Goal: Task Accomplishment & Management: Use online tool/utility

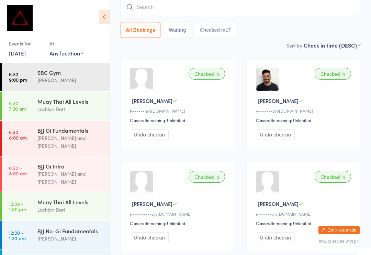
scroll to position [270, 0]
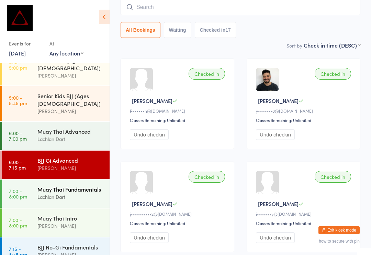
click at [78, 193] on div "Lachlan Dart" at bounding box center [70, 197] width 66 height 8
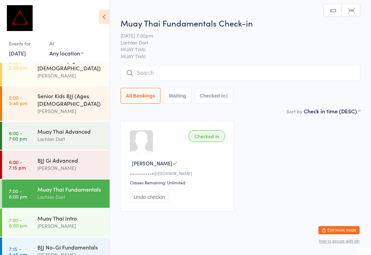
click at [261, 79] on input "search" at bounding box center [241, 73] width 240 height 16
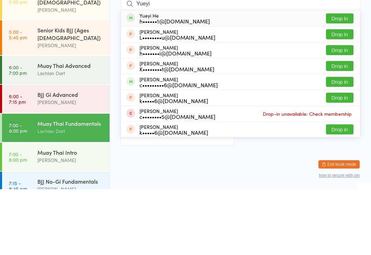
type input "Yueyi"
click at [207, 76] on div "Yueyi He h••••••1@[DOMAIN_NAME] Drop in" at bounding box center [240, 84] width 239 height 16
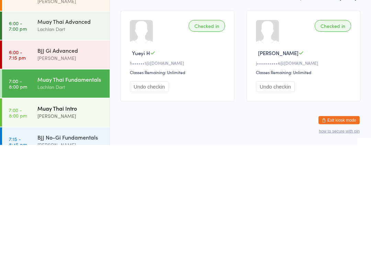
click at [45, 222] on div "[PERSON_NAME]" at bounding box center [70, 226] width 66 height 8
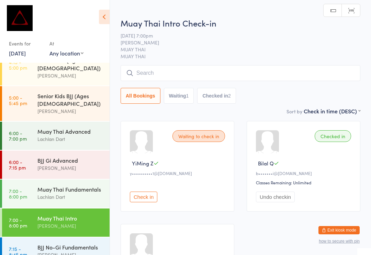
click at [159, 79] on input "search" at bounding box center [241, 73] width 240 height 16
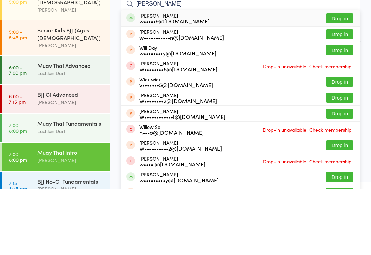
type input "[PERSON_NAME]"
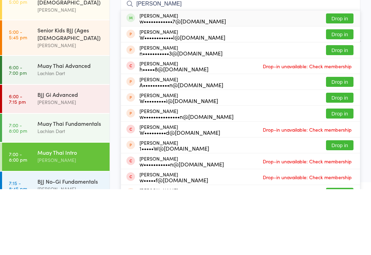
type input "[PERSON_NAME]"
click at [336, 79] on button "Drop in" at bounding box center [340, 84] width 28 height 10
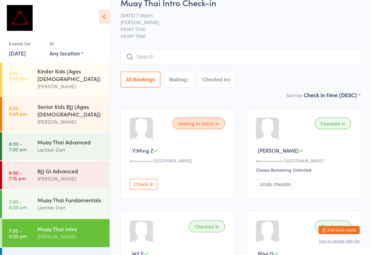
scroll to position [13, 0]
click at [264, 60] on input "search" at bounding box center [241, 57] width 240 height 16
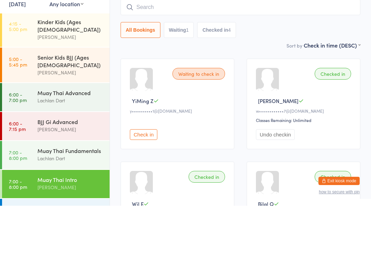
type input "R"
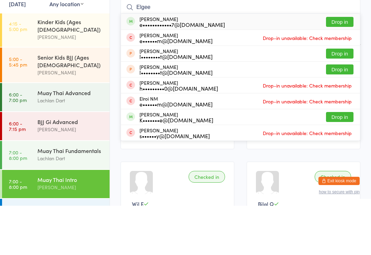
type input "Elgee"
click at [347, 66] on button "Drop in" at bounding box center [340, 71] width 28 height 10
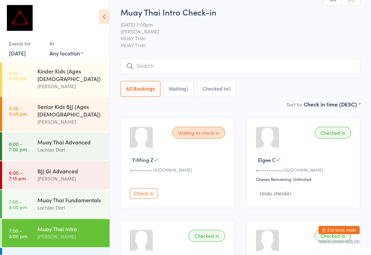
scroll to position [0, 0]
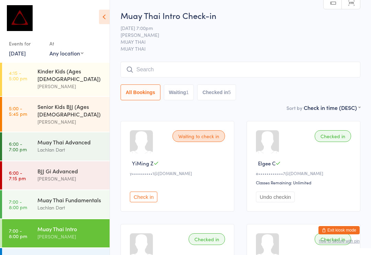
click at [147, 72] on input "search" at bounding box center [241, 70] width 240 height 16
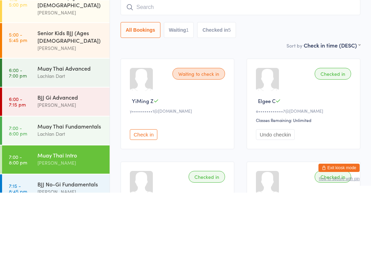
scroll to position [270, 0]
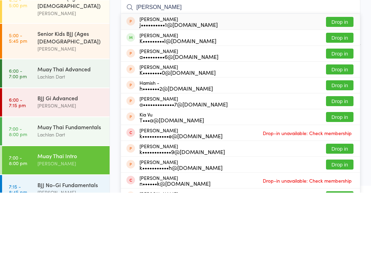
type input "[PERSON_NAME]"
click at [334, 95] on button "Drop in" at bounding box center [340, 100] width 28 height 10
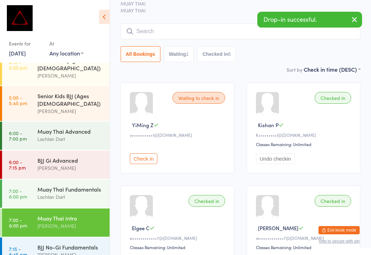
scroll to position [270, 0]
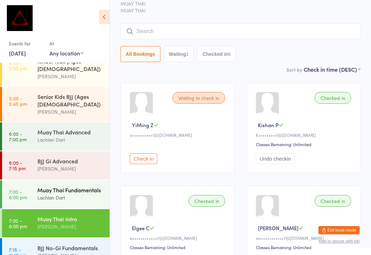
click at [30, 180] on link "7:00 - 8:00 pm Muay Thai Fundamentals Lachlan Dart" at bounding box center [56, 194] width 108 height 28
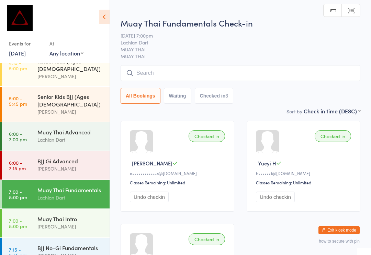
click at [285, 74] on input "search" at bounding box center [241, 73] width 240 height 16
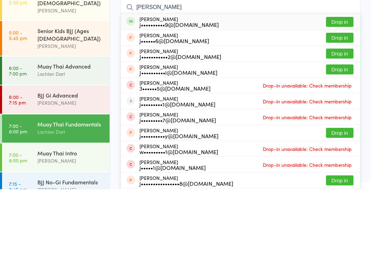
type input "[PERSON_NAME]"
click at [338, 83] on button "Drop in" at bounding box center [340, 88] width 28 height 10
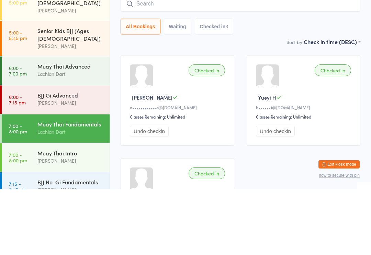
scroll to position [66, 0]
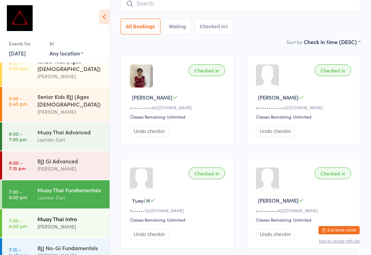
click at [44, 209] on div "Muay Thai Intro [PERSON_NAME]" at bounding box center [73, 222] width 72 height 27
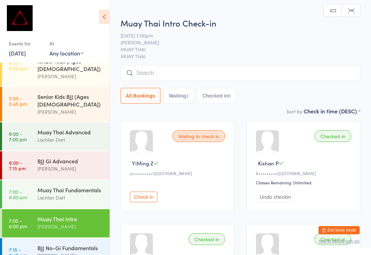
click at [308, 74] on input "search" at bounding box center [241, 73] width 240 height 16
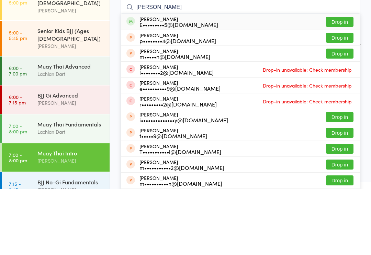
type input "[PERSON_NAME]"
click at [348, 83] on button "Drop in" at bounding box center [340, 88] width 28 height 10
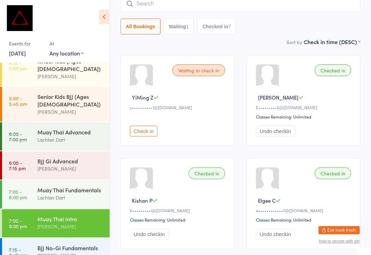
click at [157, 1] on input "search" at bounding box center [241, 4] width 240 height 16
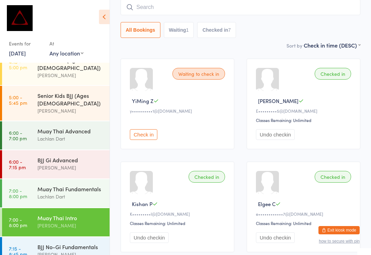
scroll to position [270, 0]
click at [128, 67] on div "Waiting to check in YiMing Z y••••••••••1@[DOMAIN_NAME] Check in" at bounding box center [178, 103] width 114 height 90
click at [160, 9] on input "search" at bounding box center [241, 7] width 240 height 16
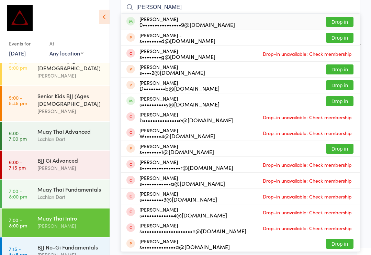
type input "[PERSON_NAME]"
click at [337, 21] on button "Drop in" at bounding box center [340, 22] width 28 height 10
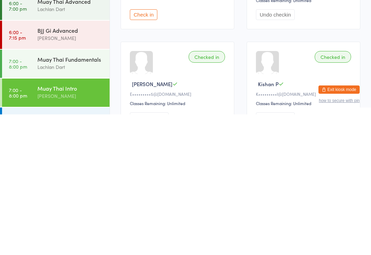
scroll to position [43, 0]
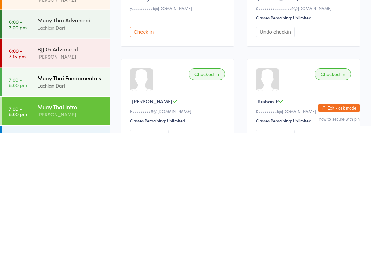
click at [84, 203] on div "Lachlan Dart" at bounding box center [70, 207] width 66 height 8
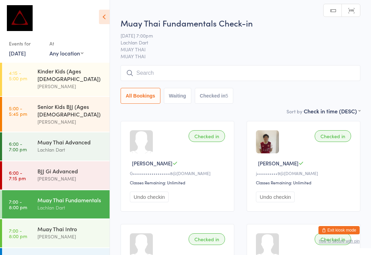
click at [176, 73] on input "search" at bounding box center [241, 73] width 240 height 16
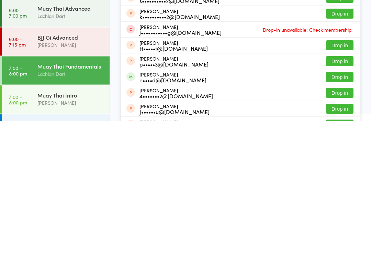
scroll to position [10, 0]
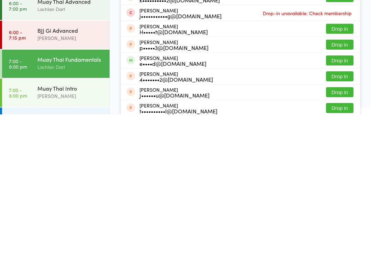
type input "[PERSON_NAME]"
click at [338, 196] on button "Drop in" at bounding box center [340, 201] width 28 height 10
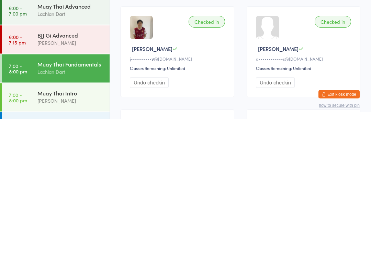
scroll to position [82, 0]
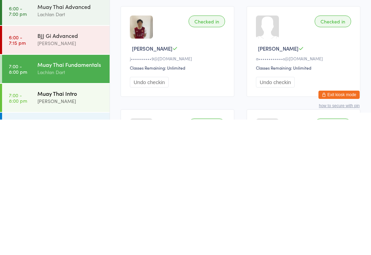
click at [53, 232] on div "[PERSON_NAME]" at bounding box center [70, 236] width 66 height 8
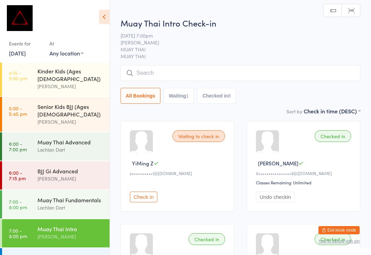
click at [168, 71] on input "search" at bounding box center [241, 73] width 240 height 16
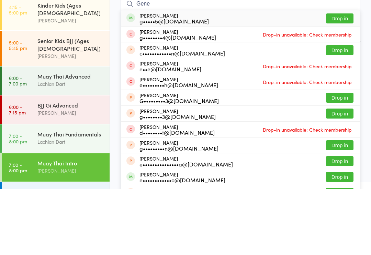
type input "Gene"
click at [335, 79] on button "Drop in" at bounding box center [340, 84] width 28 height 10
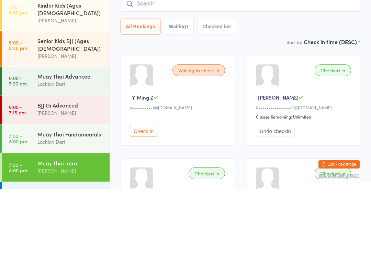
scroll to position [66, 0]
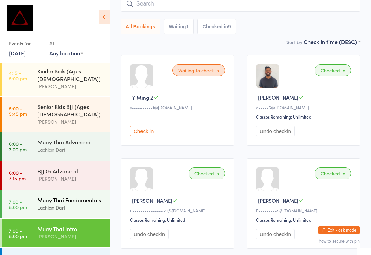
click at [84, 203] on div "Lachlan Dart" at bounding box center [70, 207] width 66 height 8
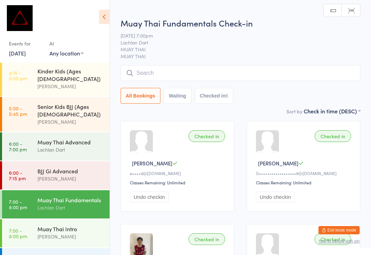
click at [186, 72] on input "search" at bounding box center [241, 73] width 240 height 16
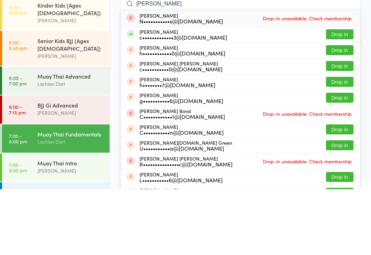
type input "[PERSON_NAME]"
click at [351, 95] on button "Drop in" at bounding box center [340, 100] width 28 height 10
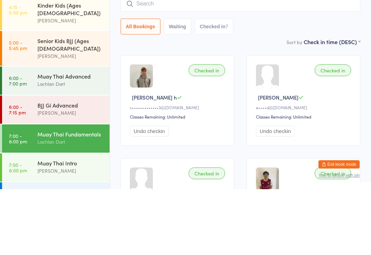
scroll to position [66, 0]
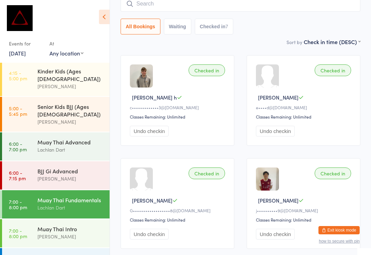
click at [226, 7] on input "search" at bounding box center [241, 4] width 240 height 16
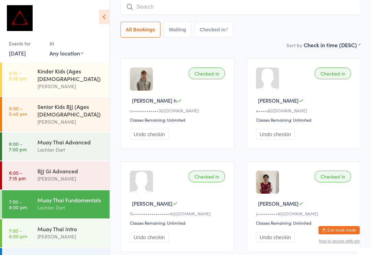
scroll to position [62, 0]
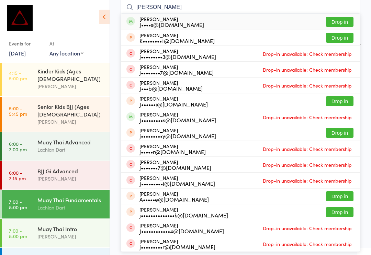
type input "[PERSON_NAME]"
click at [344, 21] on button "Drop in" at bounding box center [340, 22] width 28 height 10
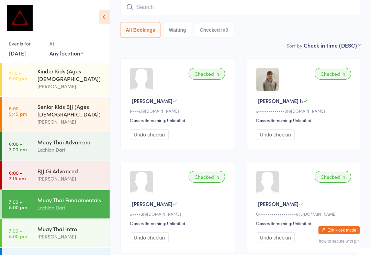
click at [243, 11] on input "search" at bounding box center [241, 7] width 240 height 16
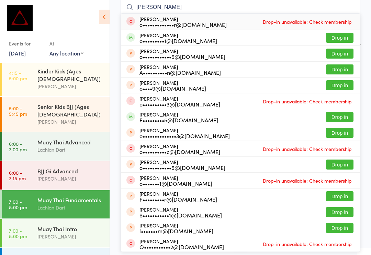
type input "[PERSON_NAME]"
click at [348, 40] on button "Drop in" at bounding box center [340, 38] width 28 height 10
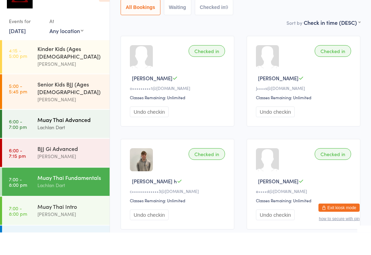
click at [61, 146] on div "Lachlan Dart" at bounding box center [70, 150] width 66 height 8
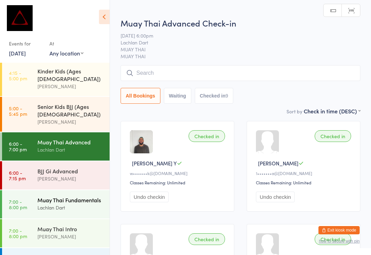
click at [86, 196] on div "Muay Thai Fundamentals" at bounding box center [70, 200] width 66 height 8
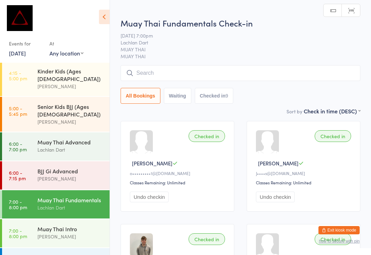
click at [194, 75] on input "search" at bounding box center [241, 73] width 240 height 16
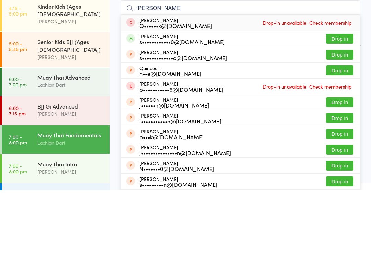
type input "[PERSON_NAME]"
click at [340, 98] on button "Drop in" at bounding box center [340, 103] width 28 height 10
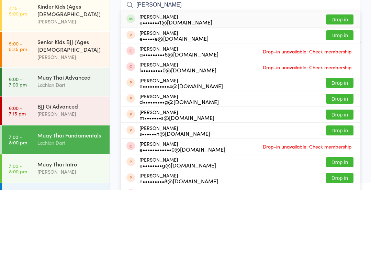
type input "[PERSON_NAME]"
click at [352, 79] on button "Drop in" at bounding box center [340, 84] width 28 height 10
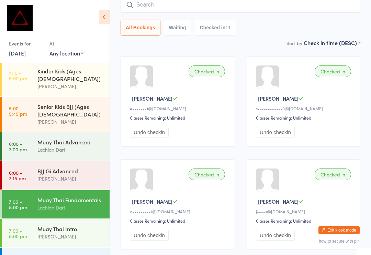
click at [265, 5] on input "search" at bounding box center [241, 5] width 240 height 16
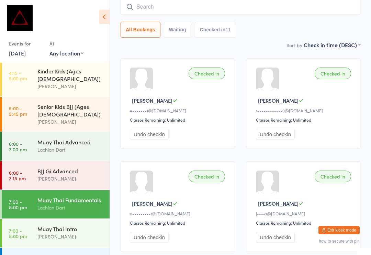
scroll to position [62, 0]
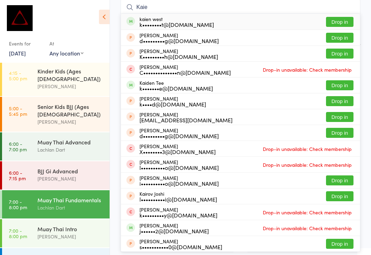
type input "Kaie"
click at [338, 22] on button "Drop in" at bounding box center [340, 22] width 28 height 10
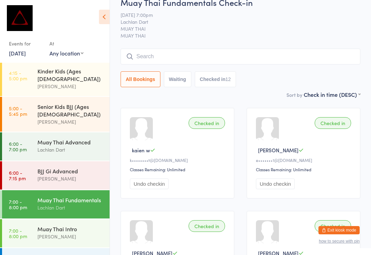
scroll to position [0, 0]
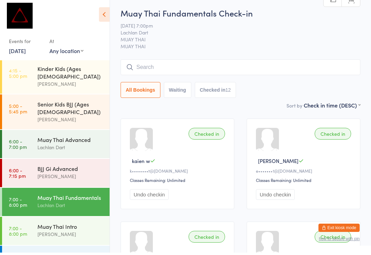
click at [330, 63] on input "search" at bounding box center [241, 70] width 240 height 16
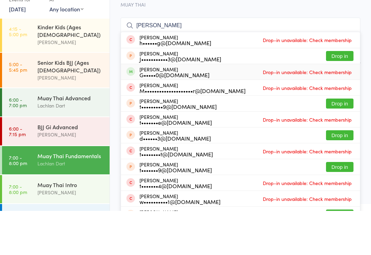
type input "[PERSON_NAME]"
click at [233, 108] on div "[PERSON_NAME] G•••••0@[DOMAIN_NAME] Drop-in unavailable: Check membership" at bounding box center [240, 115] width 239 height 15
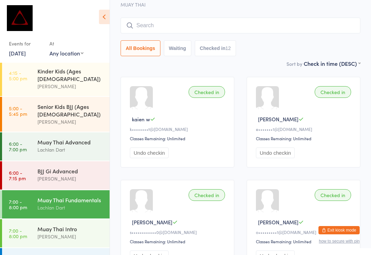
click at [329, 29] on input "search" at bounding box center [241, 26] width 240 height 16
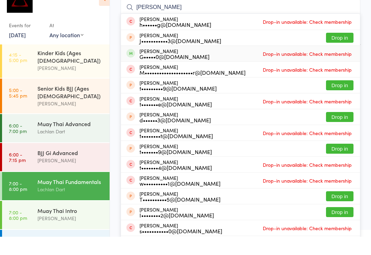
type input "[PERSON_NAME]"
click at [345, 67] on span "Drop-in unavailable: Check membership" at bounding box center [307, 72] width 93 height 10
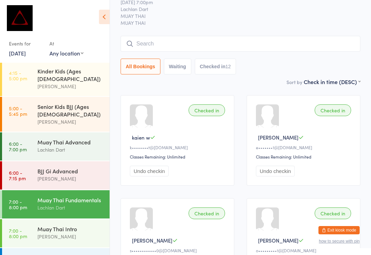
scroll to position [0, 0]
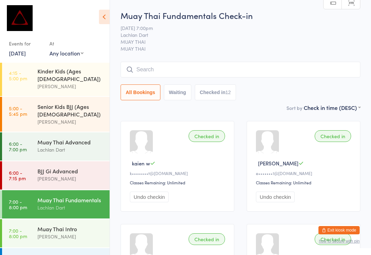
click at [83, 254] on div "BJJ No-Gi Fundamentals" at bounding box center [70, 258] width 66 height 8
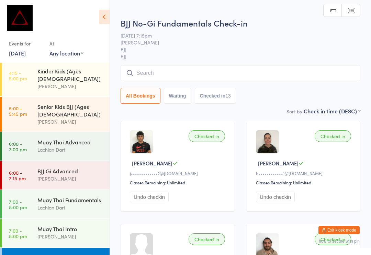
click at [245, 69] on input "search" at bounding box center [241, 73] width 240 height 16
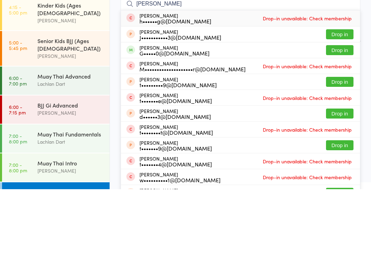
type input "[PERSON_NAME]"
click at [341, 111] on button "Drop in" at bounding box center [340, 116] width 28 height 10
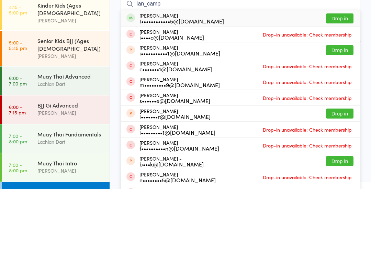
type input "Ian_camp"
click at [345, 79] on button "Drop in" at bounding box center [340, 84] width 28 height 10
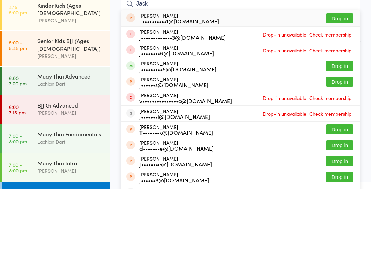
type input "Jack"
click at [342, 127] on button "Drop in" at bounding box center [340, 132] width 28 height 10
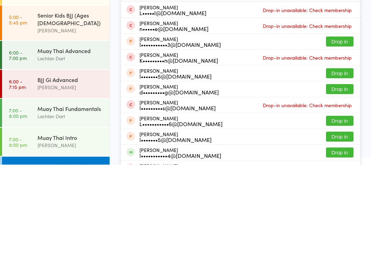
scroll to position [260, 0]
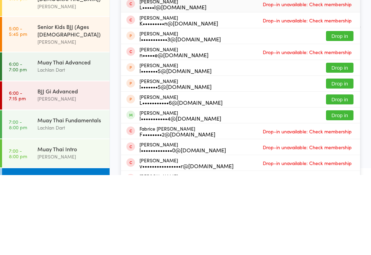
type input "[PERSON_NAME]"
click at [344, 190] on button "Drop in" at bounding box center [340, 195] width 28 height 10
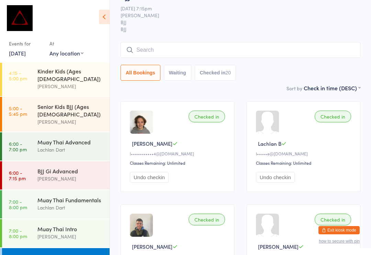
scroll to position [0, 0]
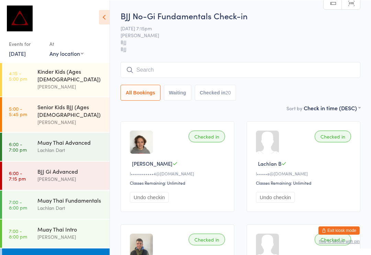
click at [170, 72] on input "search" at bounding box center [241, 70] width 240 height 16
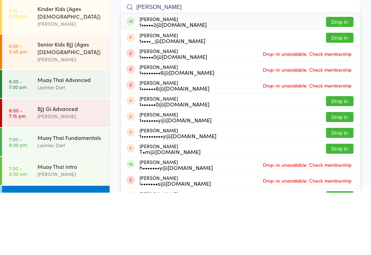
type input "[PERSON_NAME]"
click at [338, 79] on button "Drop in" at bounding box center [340, 84] width 28 height 10
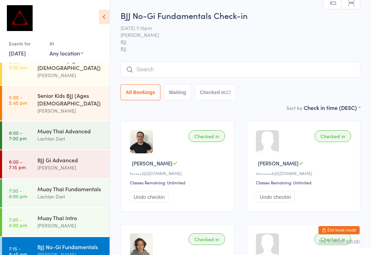
scroll to position [270, 0]
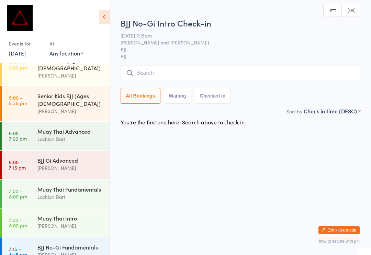
click at [183, 67] on input "search" at bounding box center [241, 73] width 240 height 16
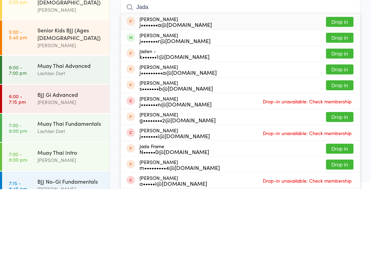
type input "Jada"
click at [342, 98] on button "Drop in" at bounding box center [340, 103] width 28 height 10
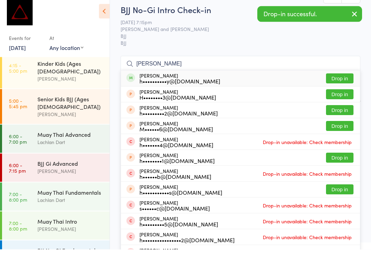
scroll to position [260, 0]
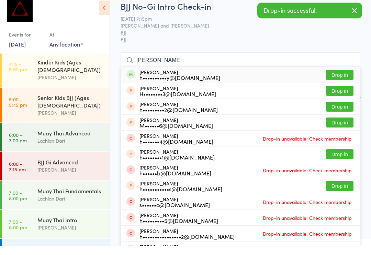
type input "[PERSON_NAME]"
click at [340, 79] on button "Drop in" at bounding box center [340, 84] width 28 height 10
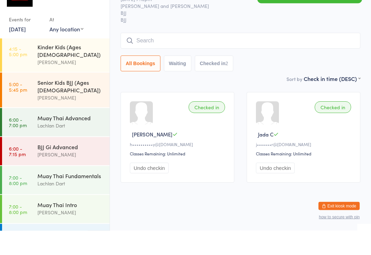
scroll to position [0, 0]
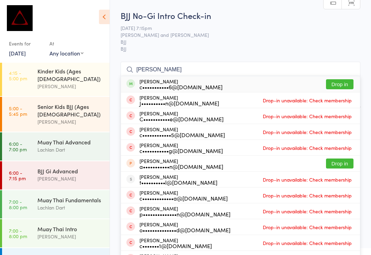
type input "[PERSON_NAME]"
click at [338, 86] on button "Drop in" at bounding box center [340, 84] width 28 height 10
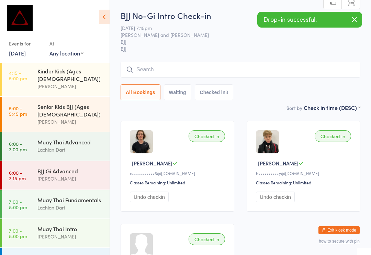
click at [174, 71] on input "search" at bounding box center [241, 70] width 240 height 16
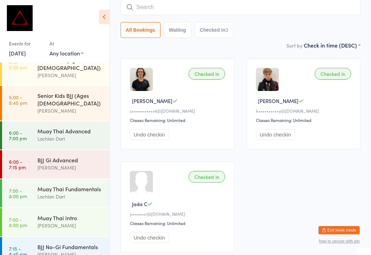
scroll to position [270, 0]
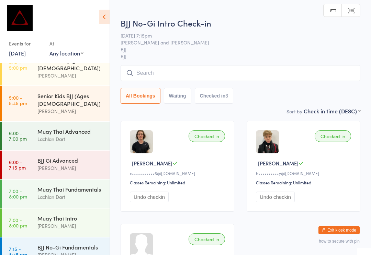
click at [173, 74] on input "search" at bounding box center [241, 73] width 240 height 16
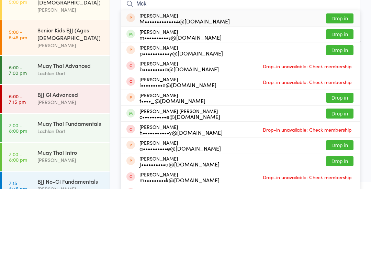
type input "Mck"
click at [341, 95] on button "Drop in" at bounding box center [340, 100] width 28 height 10
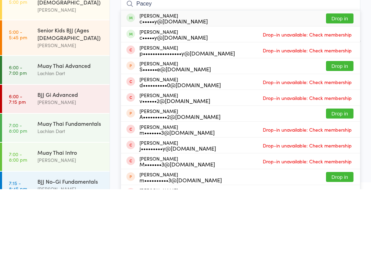
type input "Pacey"
click at [342, 79] on button "Drop in" at bounding box center [340, 84] width 28 height 10
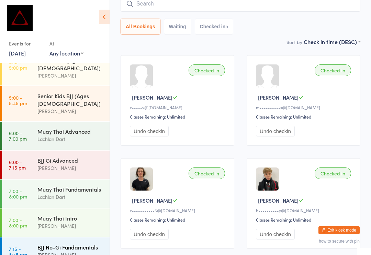
click at [62, 250] on div "[PERSON_NAME]" at bounding box center [70, 254] width 66 height 8
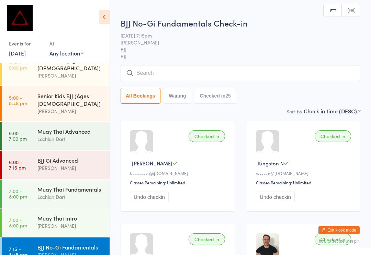
click at [176, 67] on input "search" at bounding box center [241, 73] width 240 height 16
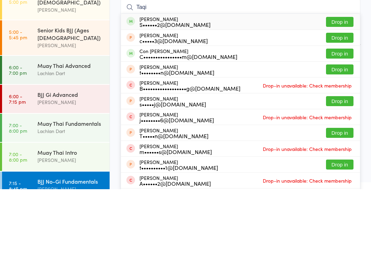
type input "Taqi"
click at [341, 83] on button "Drop in" at bounding box center [340, 88] width 28 height 10
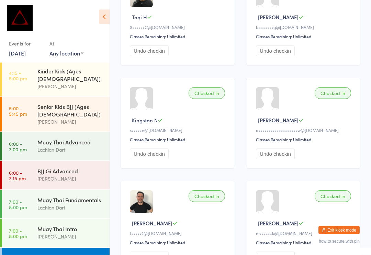
scroll to position [150, 0]
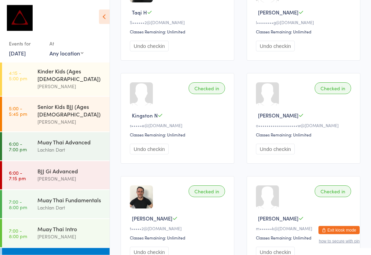
click at [51, 254] on div "BJJ No-Gi Fundamentals" at bounding box center [70, 258] width 66 height 8
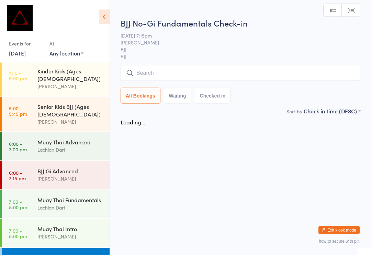
scroll to position [0, 0]
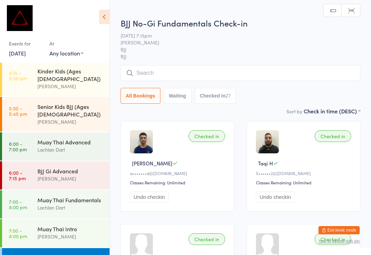
click at [181, 71] on input "search" at bounding box center [241, 73] width 240 height 16
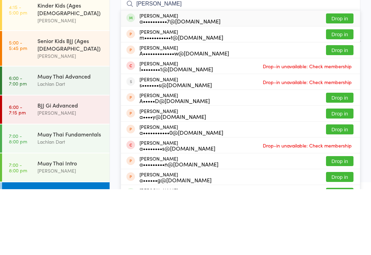
type input "[PERSON_NAME]"
click at [342, 79] on button "Drop in" at bounding box center [340, 84] width 28 height 10
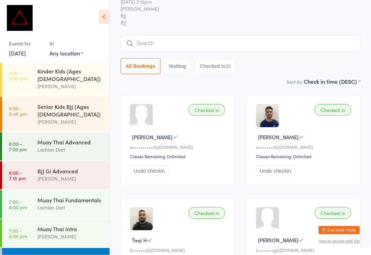
scroll to position [27, 0]
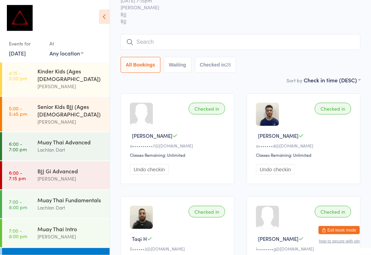
click at [169, 39] on input "search" at bounding box center [241, 42] width 240 height 16
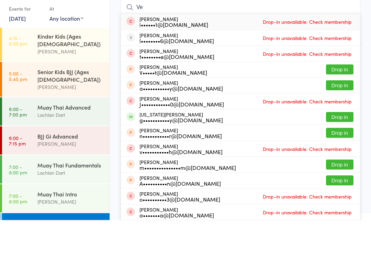
type input "V"
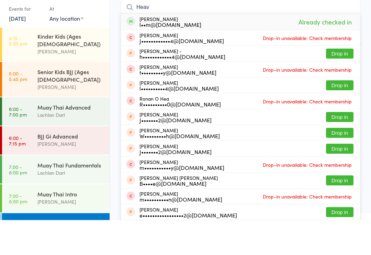
type input "Heav"
click at [306, 51] on span "Already checked in" at bounding box center [325, 57] width 57 height 12
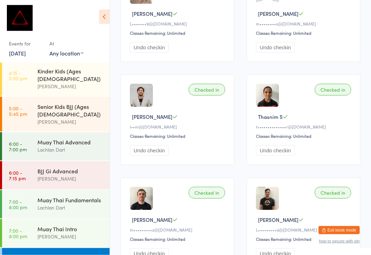
click at [149, 156] on button "Undo checkin" at bounding box center [149, 150] width 39 height 11
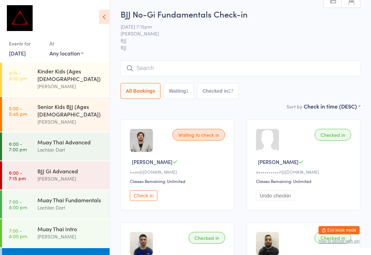
scroll to position [0, 0]
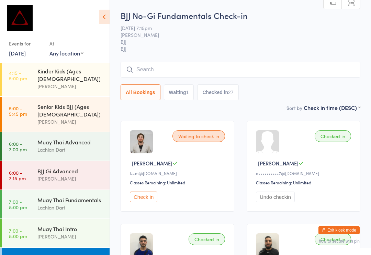
click at [177, 69] on input "search" at bounding box center [241, 70] width 240 height 16
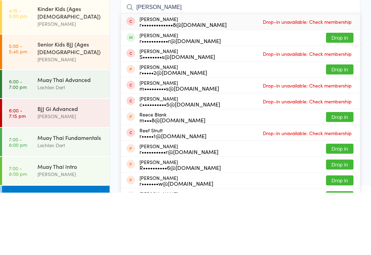
type input "[PERSON_NAME]"
click at [340, 95] on button "Drop in" at bounding box center [340, 100] width 28 height 10
